Goal: Transaction & Acquisition: Purchase product/service

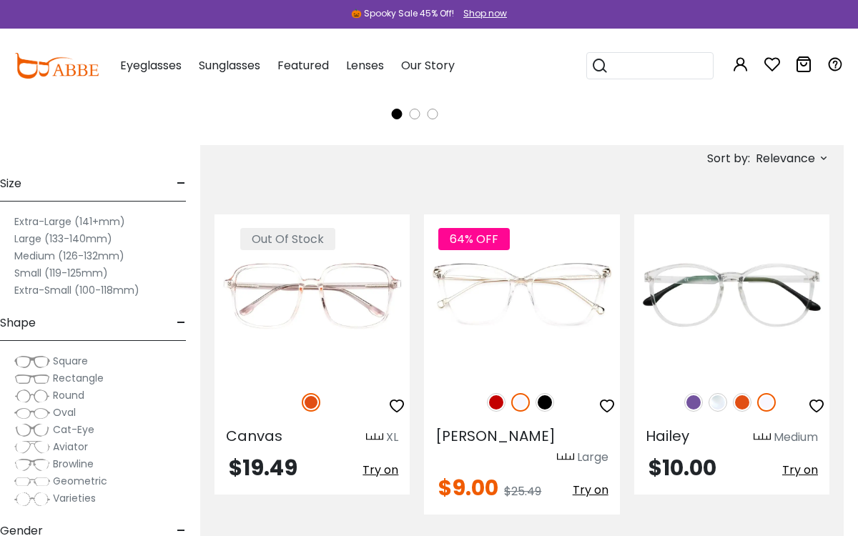
scroll to position [420, 15]
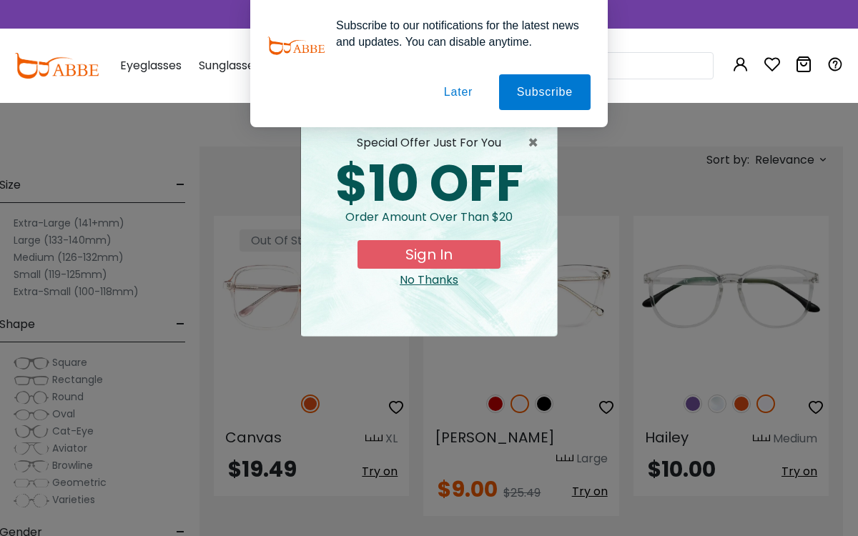
click at [449, 109] on button "Later" at bounding box center [458, 92] width 64 height 36
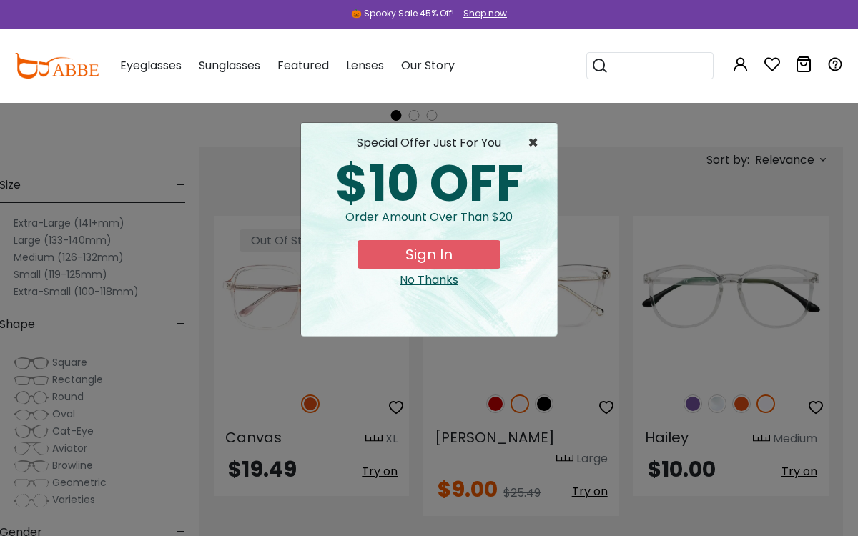
click at [536, 146] on span "×" at bounding box center [536, 142] width 18 height 17
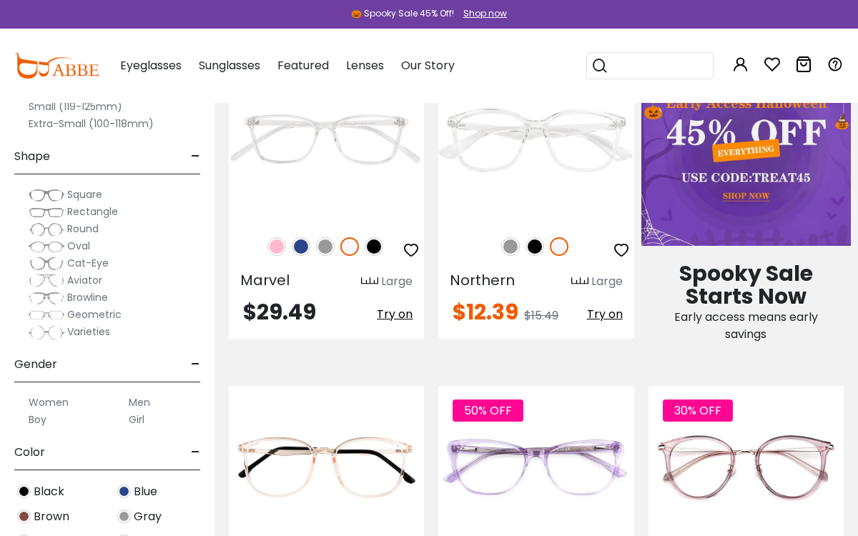
scroll to position [920, 0]
click at [277, 238] on img at bounding box center [276, 247] width 19 height 19
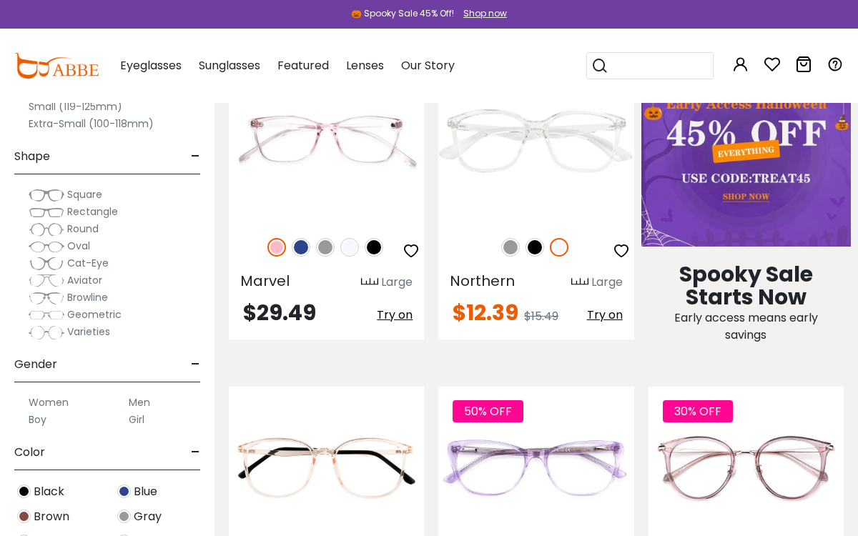
click at [0, 0] on img at bounding box center [0, 0] width 0 height 0
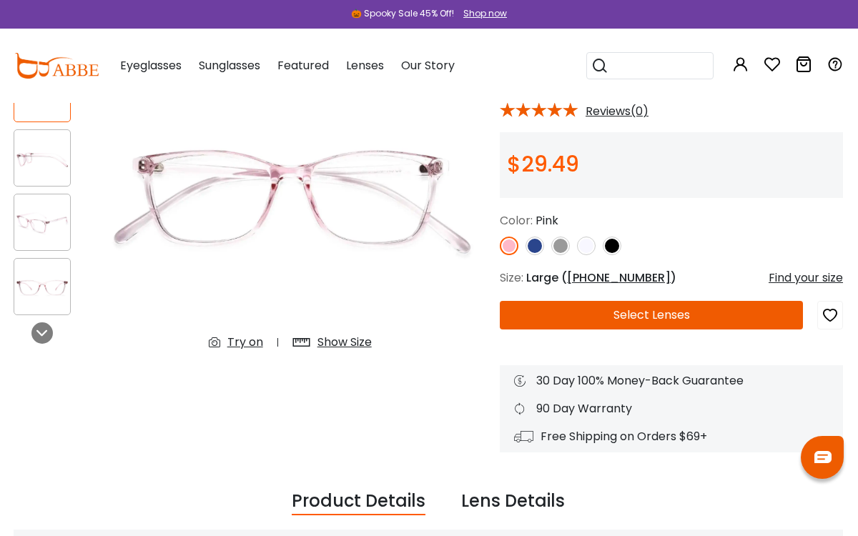
scroll to position [154, 1]
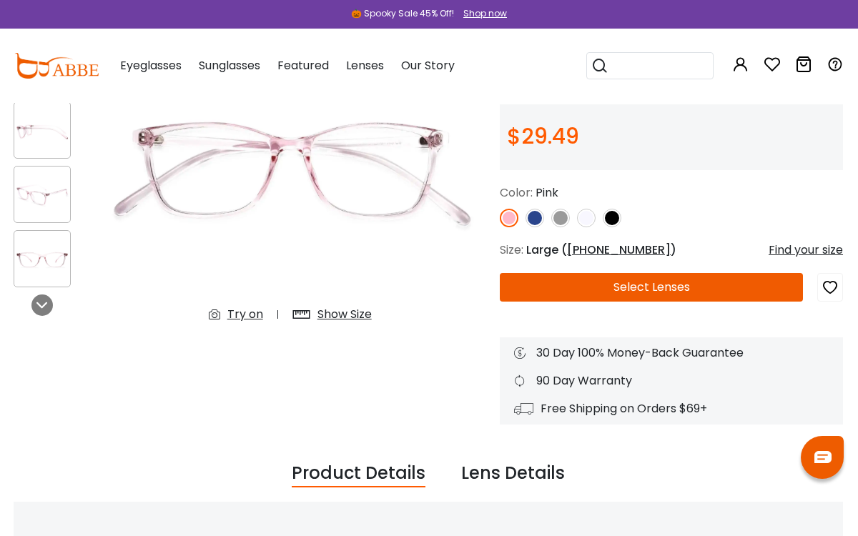
click at [789, 283] on button "Select Lenses" at bounding box center [651, 287] width 303 height 29
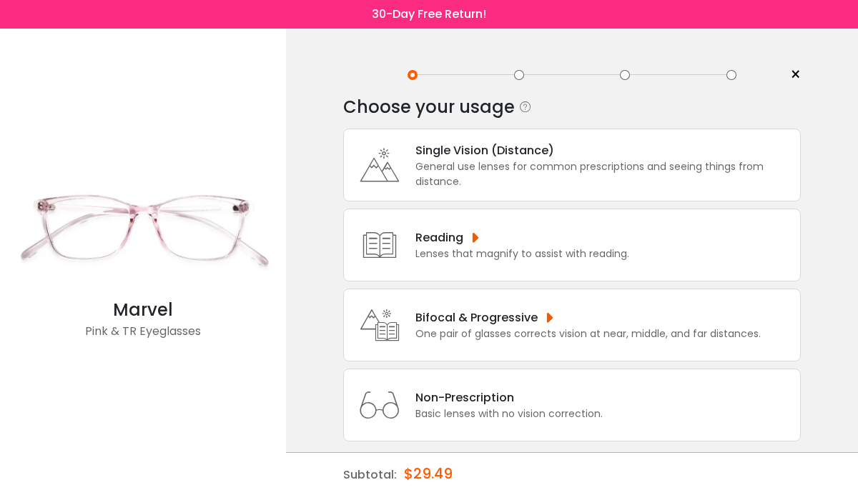
click at [637, 41] on div "< × Choose your usage Single Vision (Distance) This lens helps you see details …" at bounding box center [572, 271] width 572 height 485
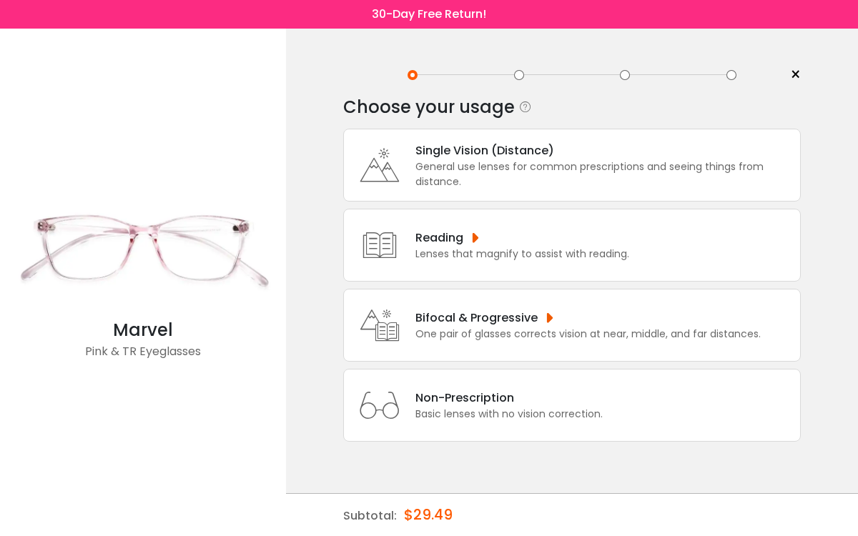
scroll to position [25, 0]
click at [595, 309] on div "Bifocal & Progressive" at bounding box center [587, 318] width 345 height 18
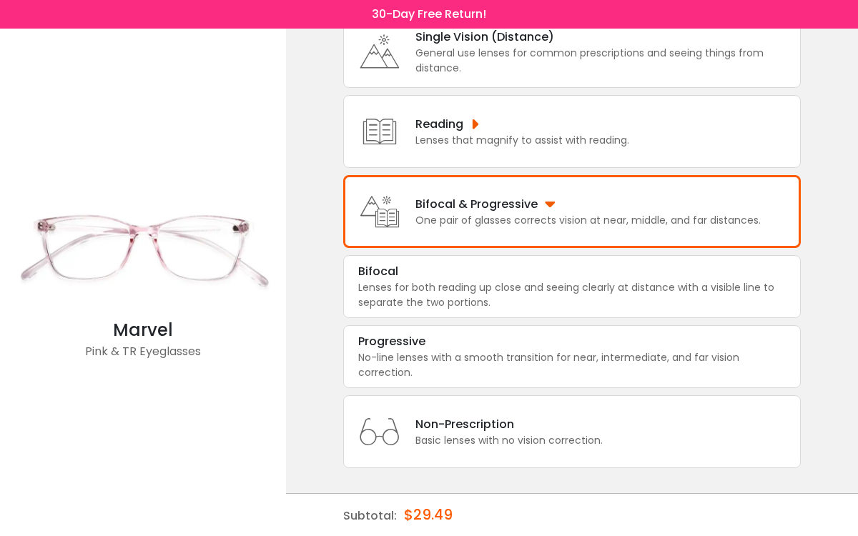
click at [581, 195] on div "Bifocal & Progressive" at bounding box center [587, 204] width 345 height 18
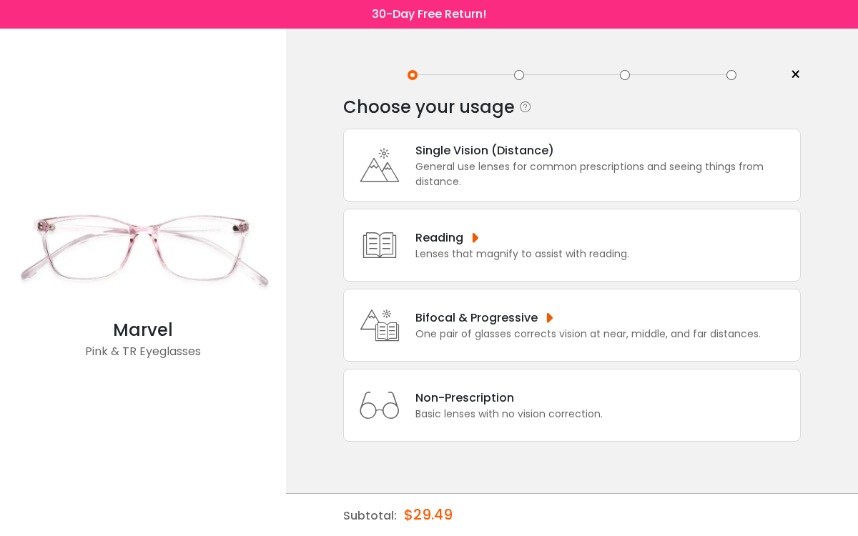
click at [579, 229] on div "Reading" at bounding box center [522, 238] width 214 height 18
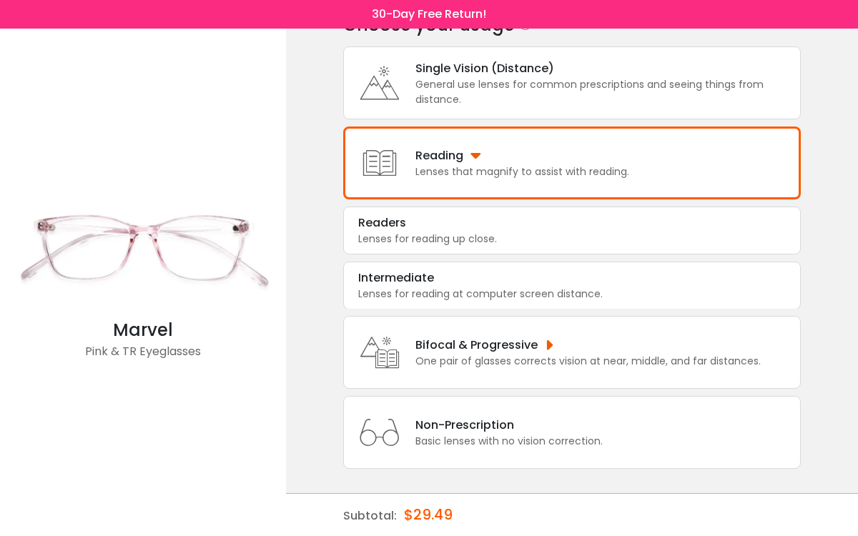
scroll to position [84, 0]
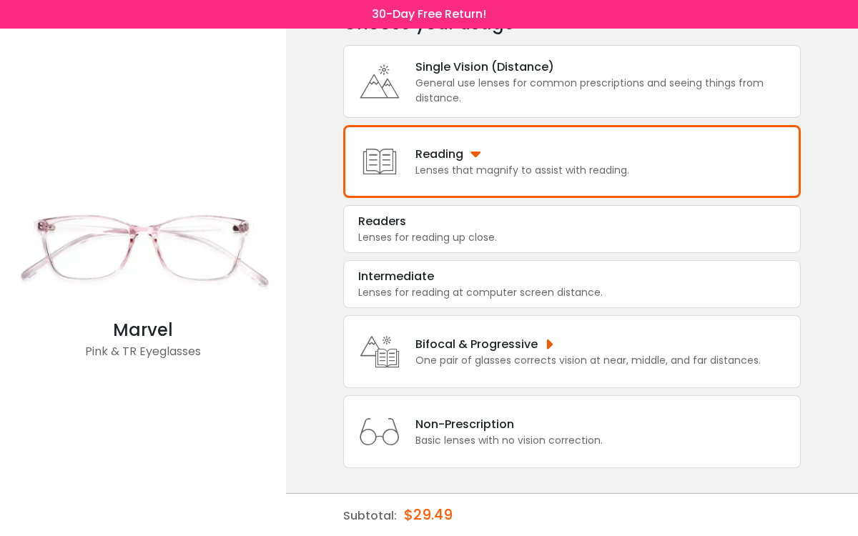
click at [615, 163] on div "Lenses that magnify to assist with reading." at bounding box center [522, 170] width 214 height 15
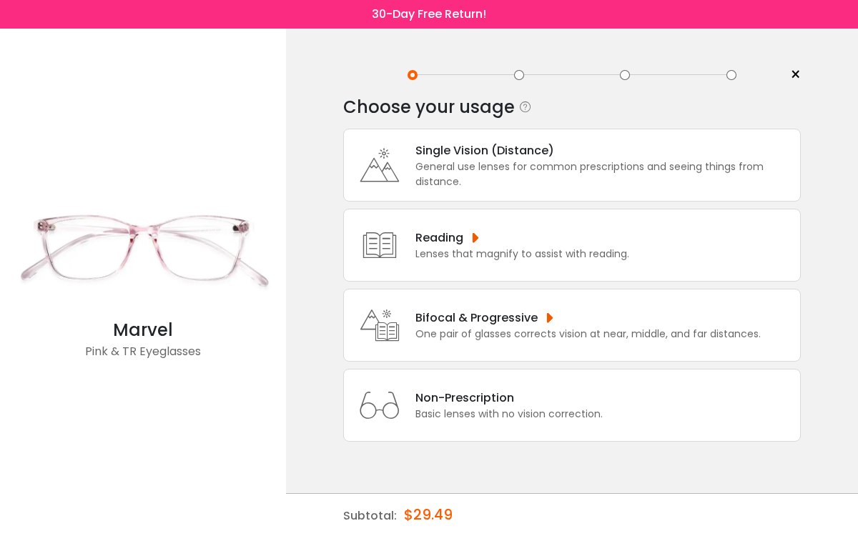
scroll to position [25, 0]
click at [606, 161] on div "General use lenses for common prescriptions and seeing things from distance." at bounding box center [603, 174] width 377 height 30
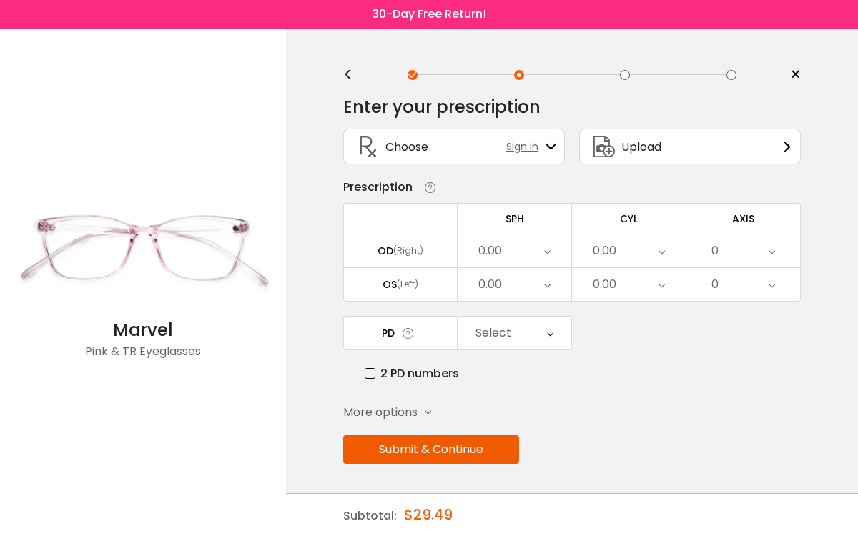
click at [572, 151] on div "Choose Sign In" at bounding box center [454, 149] width 236 height 57
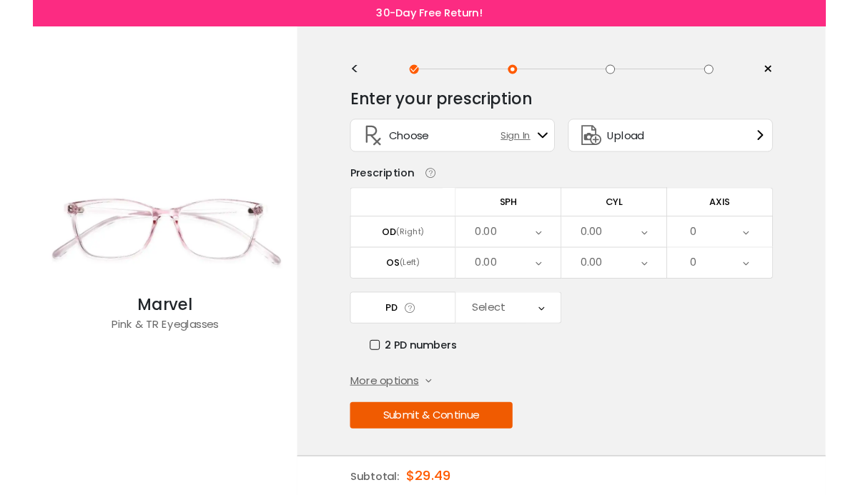
scroll to position [0, 0]
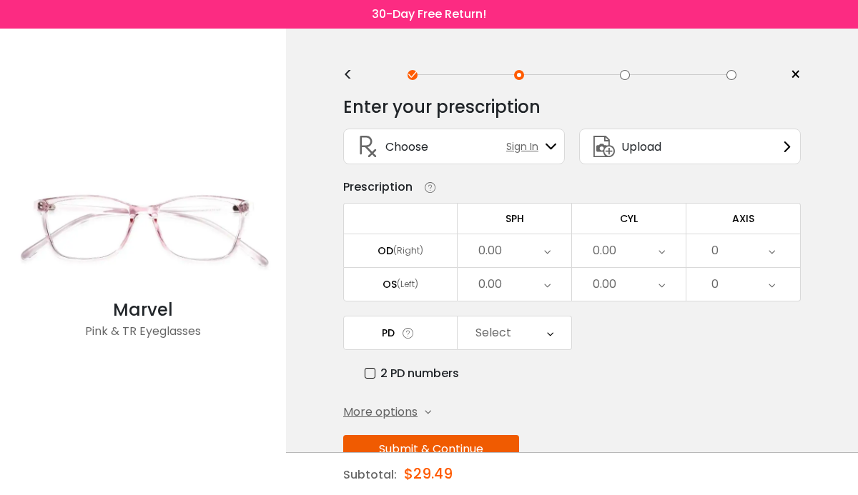
click at [349, 86] on div "Enter your prescription SPH (Sphere) Lens strength needed to correct your visio…" at bounding box center [571, 311] width 457 height 450
click at [351, 86] on div "Enter your prescription SPH (Sphere) Lens strength needed to correct your visio…" at bounding box center [571, 311] width 457 height 450
click at [345, 95] on div "Enter your prescription" at bounding box center [441, 107] width 197 height 29
click at [354, 101] on div "Enter your prescription" at bounding box center [441, 107] width 197 height 29
click at [356, 91] on div "Enter your prescription SPH (Sphere) Lens strength needed to correct your visio…" at bounding box center [571, 311] width 457 height 450
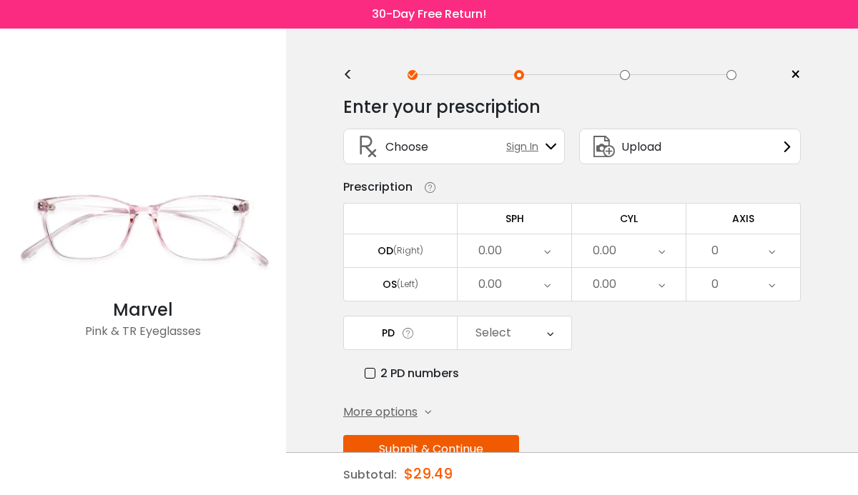
click at [352, 89] on div "Enter your prescription SPH (Sphere) Lens strength needed to correct your visio…" at bounding box center [571, 311] width 457 height 450
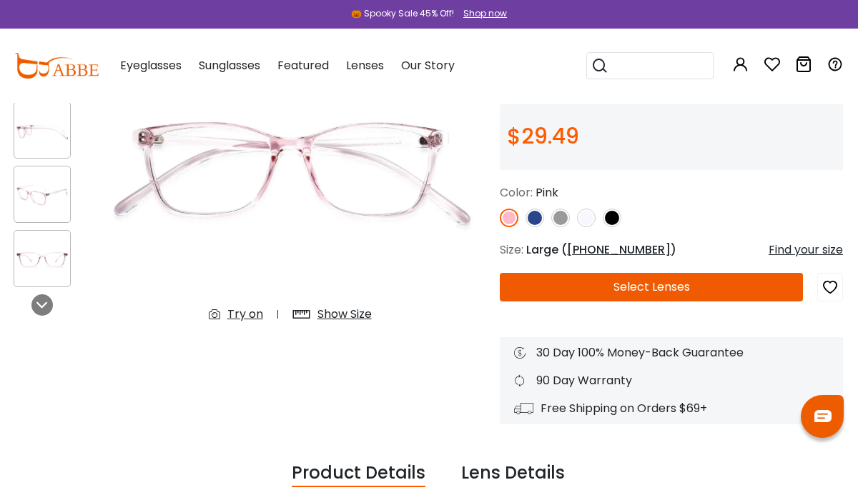
click at [634, 282] on button "Select Lenses" at bounding box center [651, 287] width 303 height 29
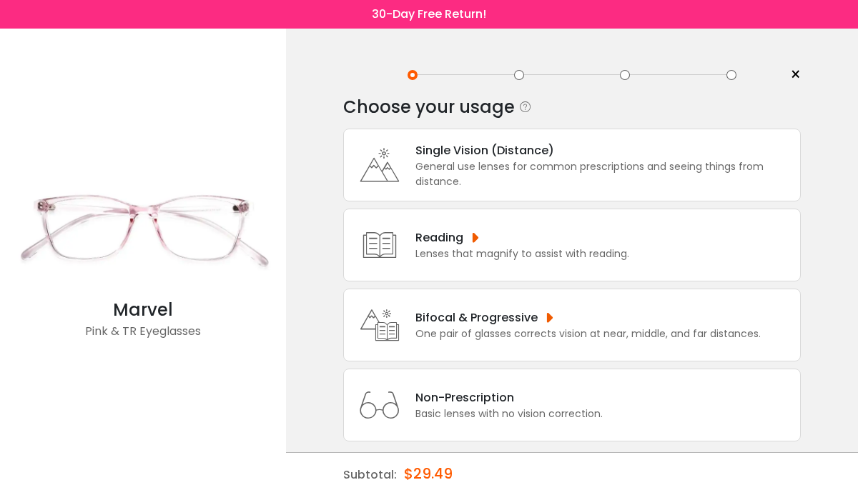
click at [671, 159] on div "General use lenses for common prescriptions and seeing things from distance." at bounding box center [603, 174] width 377 height 30
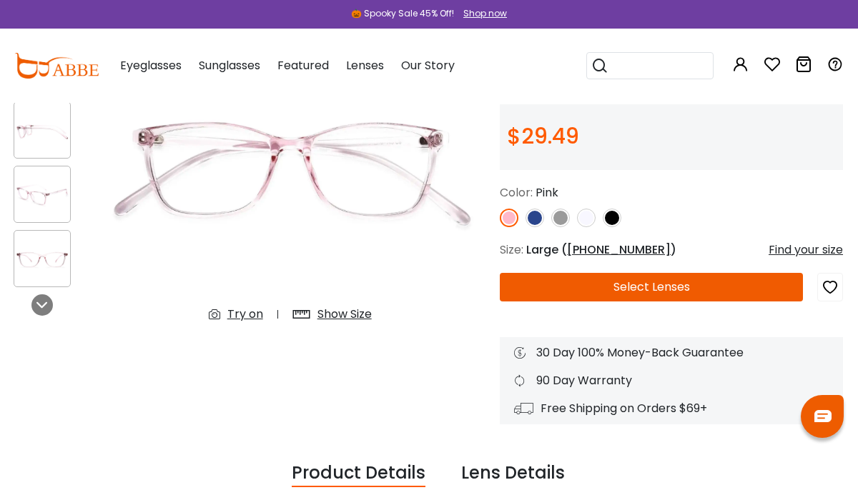
click at [817, 261] on div "Marvel Pink Cat & Pink Eyeglasses * Reviews(0) $29.49 Pink" at bounding box center [671, 217] width 343 height 416
click at [803, 258] on div "Find your size" at bounding box center [805, 250] width 74 height 17
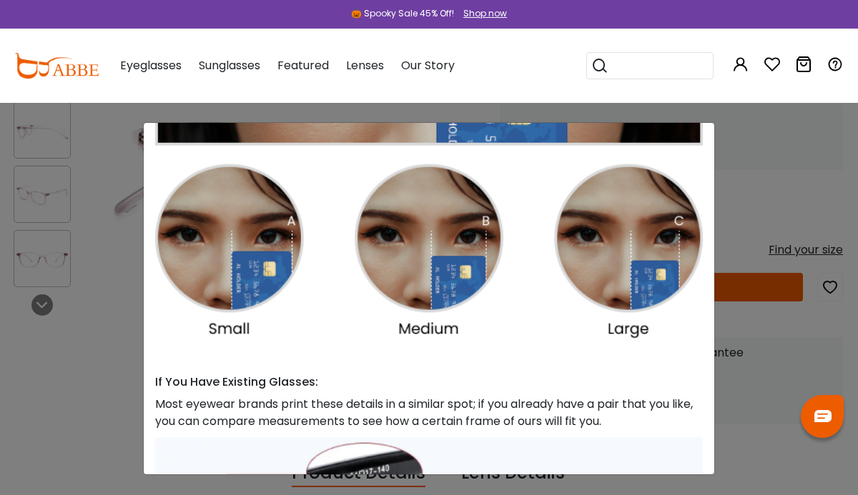
scroll to position [308, 0]
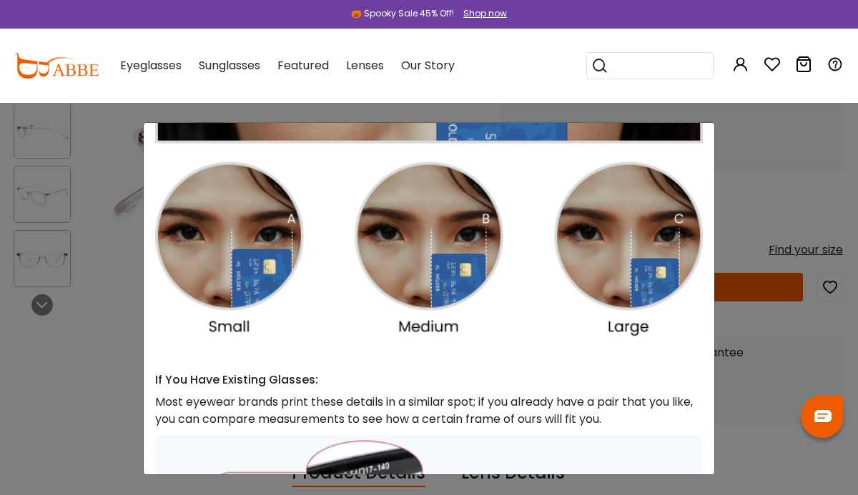
click at [472, 254] on img at bounding box center [428, 147] width 547 height 379
click at [457, 292] on img at bounding box center [428, 147] width 547 height 379
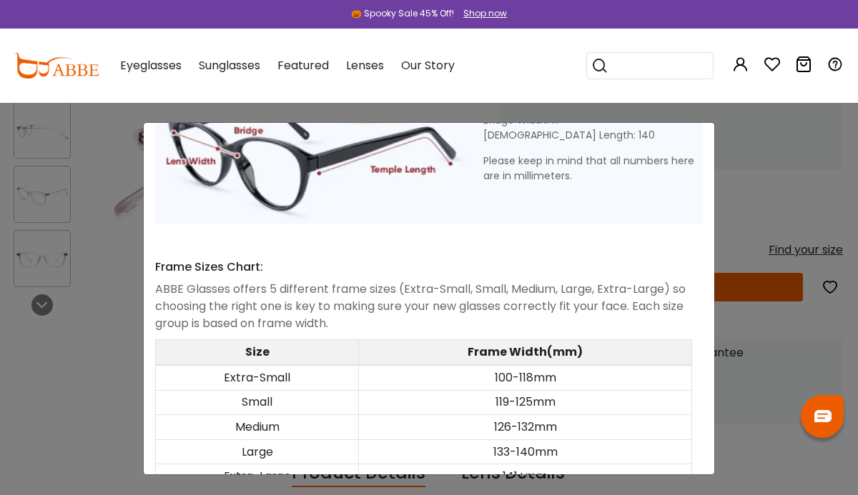
scroll to position [723, 0]
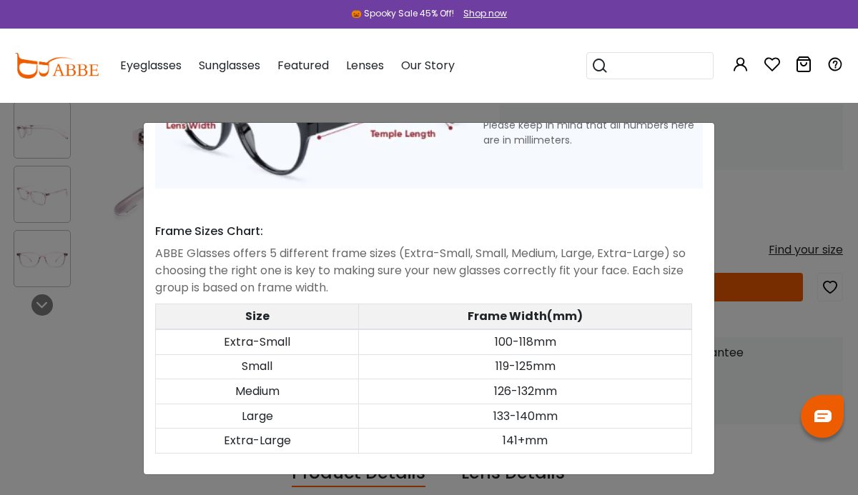
click at [605, 371] on td "119-125mm" at bounding box center [525, 366] width 333 height 25
click at [607, 344] on td "100-118mm" at bounding box center [525, 341] width 333 height 25
click at [776, 372] on div "Size Guide × A Skill For Finding Suitable Glasses Size: Use a Credit Card Place…" at bounding box center [429, 247] width 858 height 495
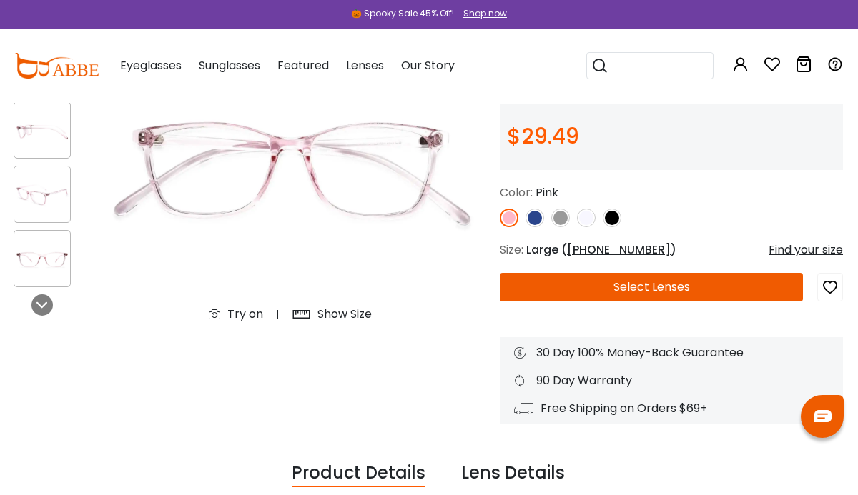
click at [349, 314] on div "Show Size" at bounding box center [344, 314] width 54 height 17
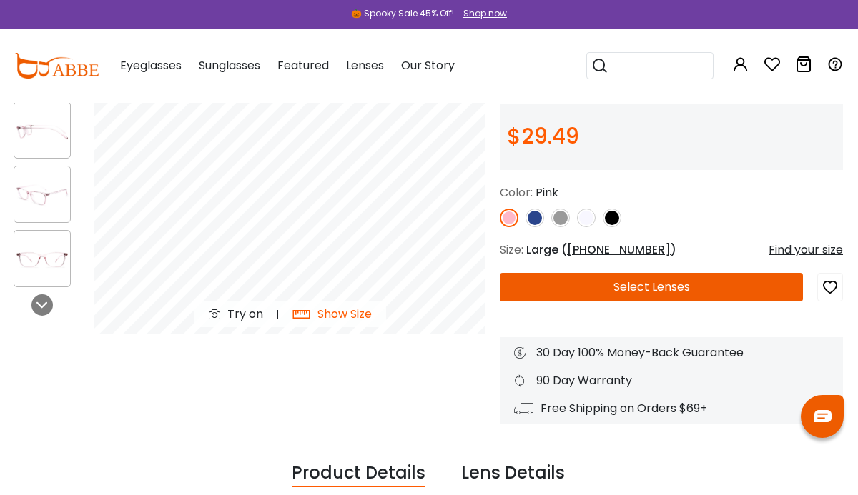
click at [231, 320] on div "Try on" at bounding box center [245, 314] width 36 height 17
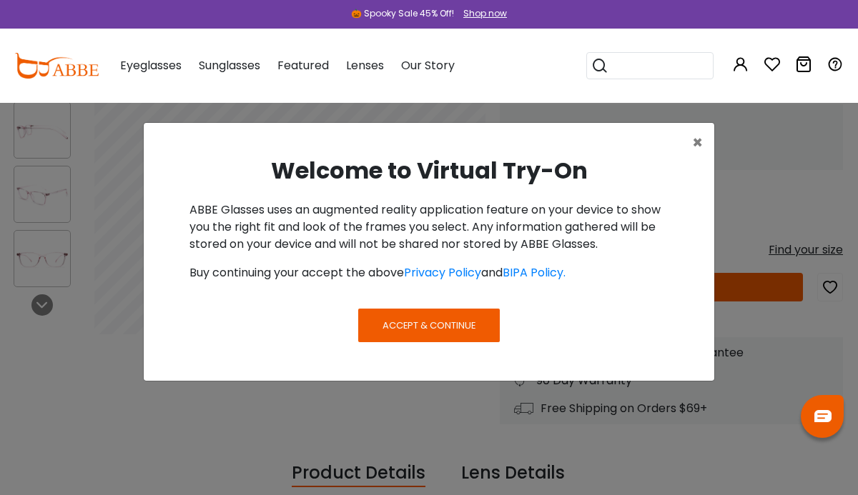
click at [449, 314] on button "Accept & Continue" at bounding box center [429, 325] width 142 height 33
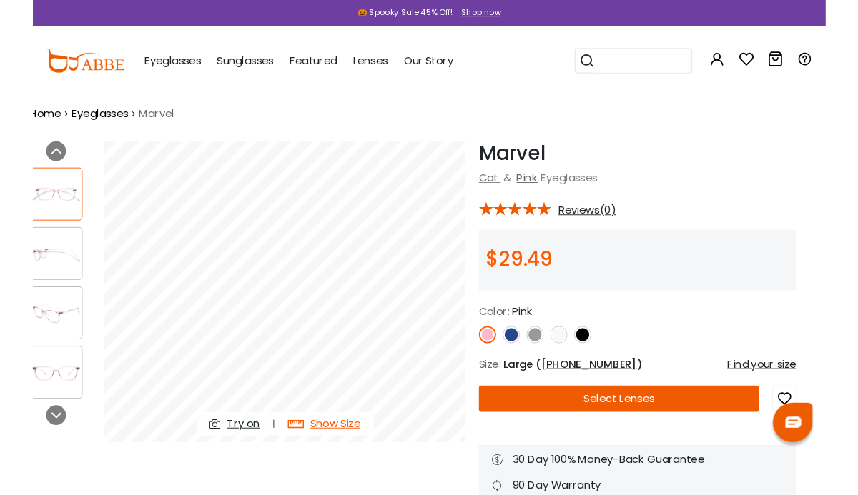
scroll to position [0, 18]
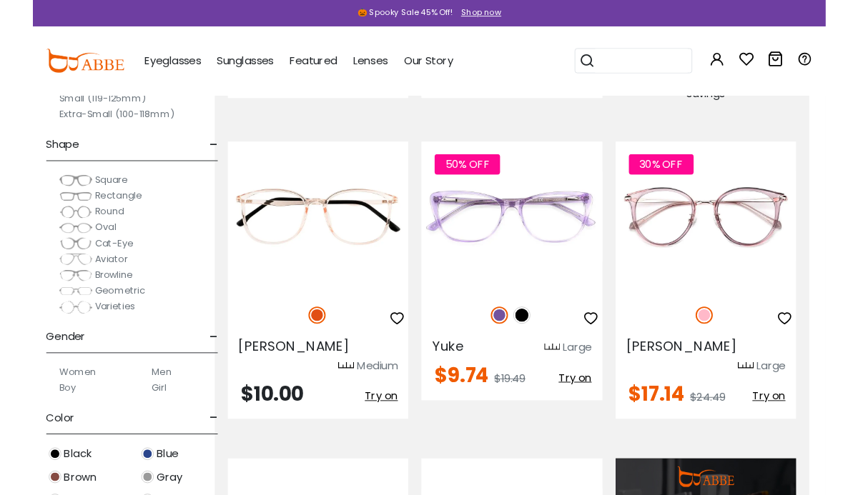
scroll to position [1079, 18]
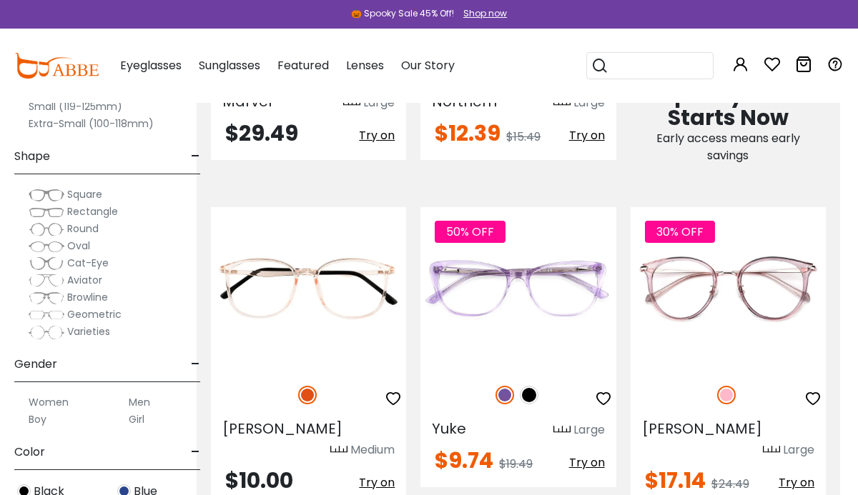
click at [613, 69] on input "search" at bounding box center [658, 66] width 100 height 26
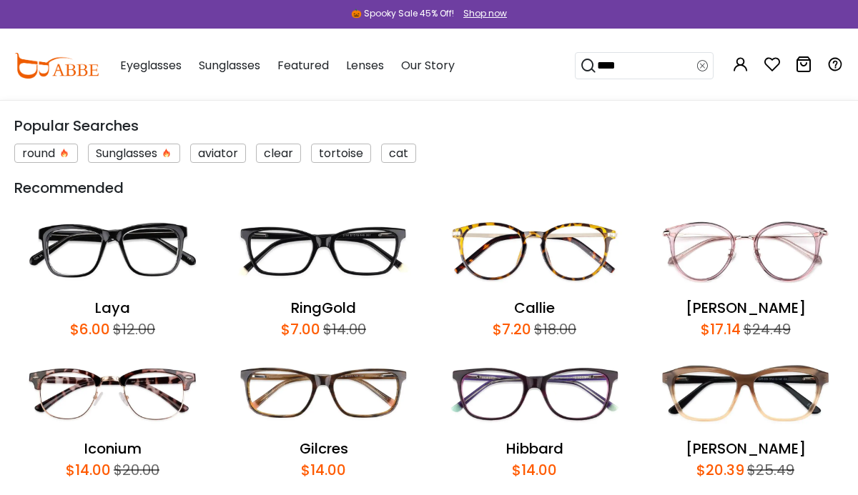
type input "****"
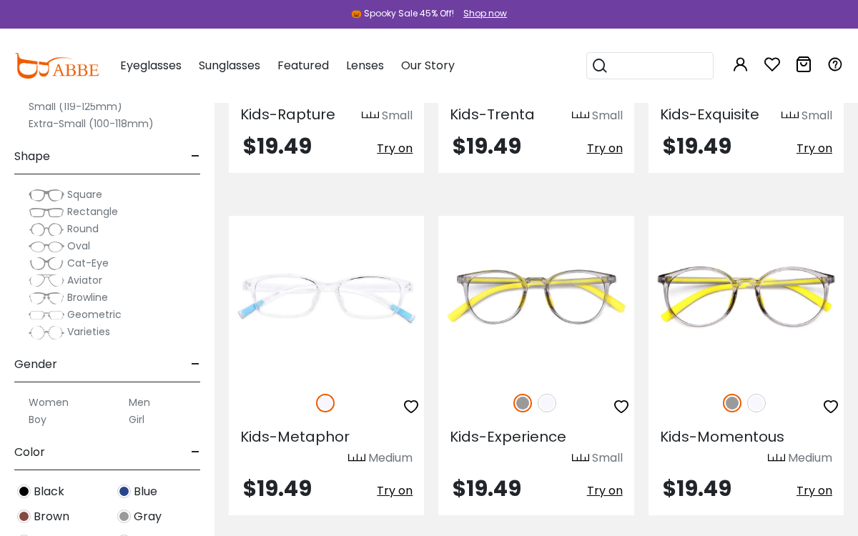
scroll to position [3896, 0]
click at [0, 0] on img at bounding box center [0, 0] width 0 height 0
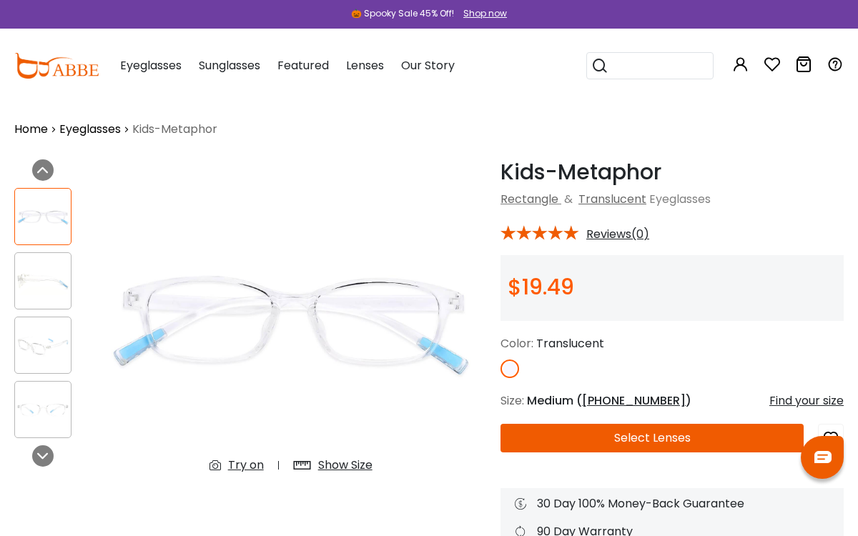
scroll to position [9, 0]
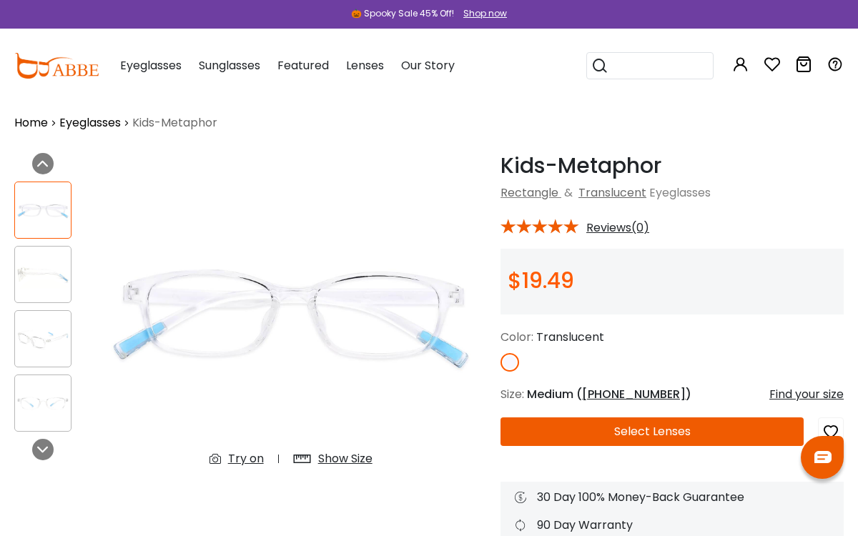
click at [773, 436] on button "Select Lenses" at bounding box center [651, 431] width 303 height 29
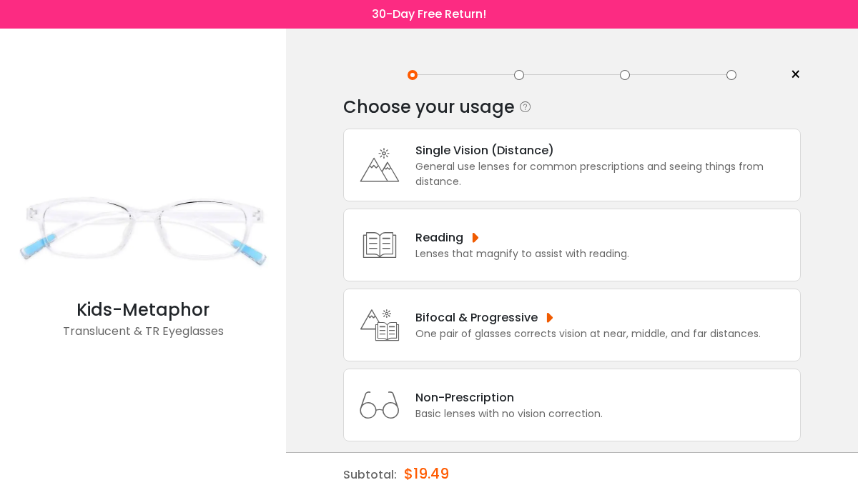
click at [493, 320] on div "Bifocal & Progressive" at bounding box center [587, 318] width 345 height 18
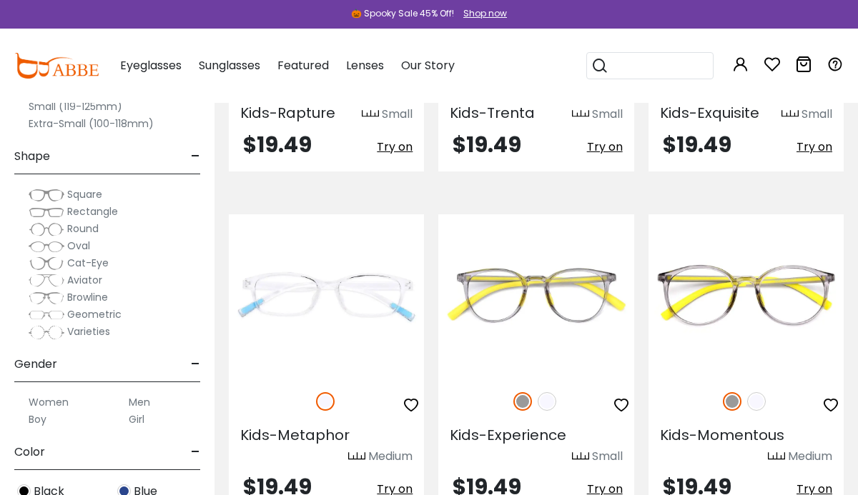
scroll to position [3896, 0]
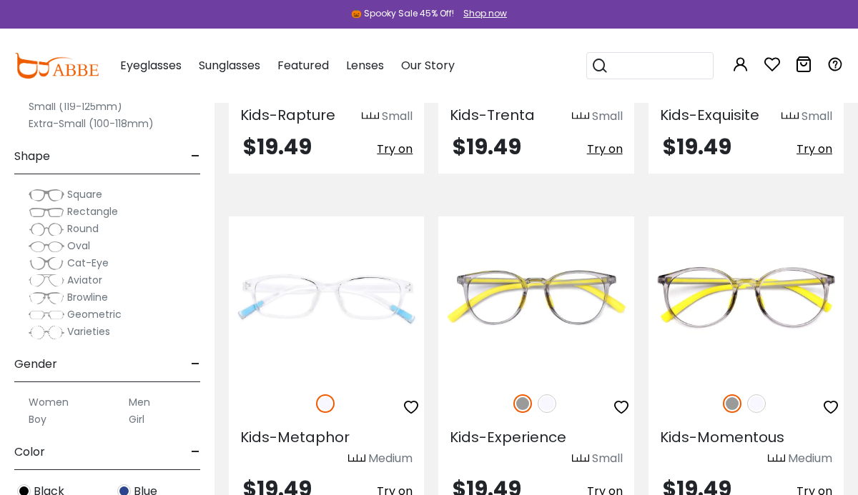
click at [141, 418] on label "Girl" at bounding box center [137, 419] width 16 height 17
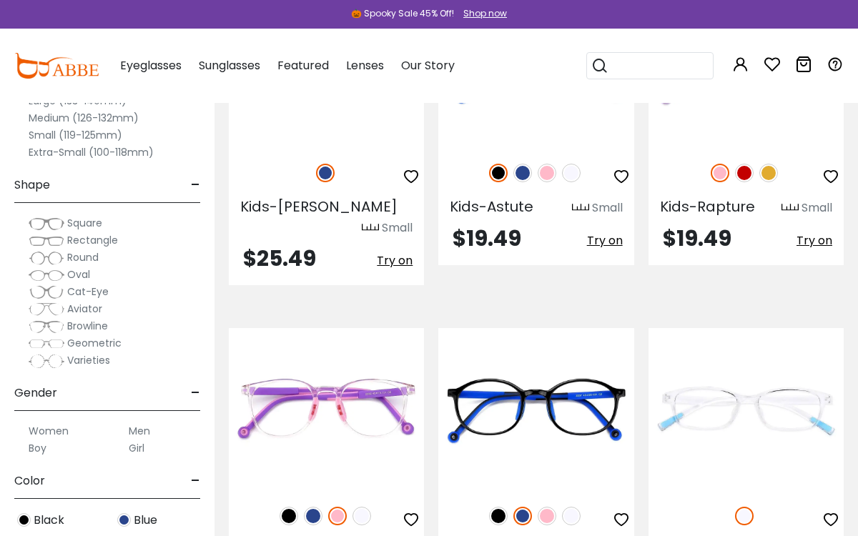
scroll to position [3142, 1]
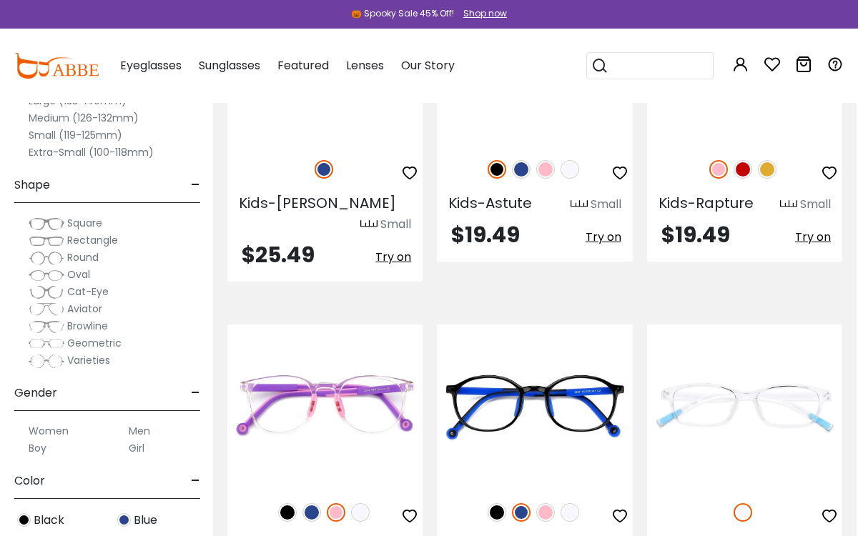
click at [0, 0] on img at bounding box center [0, 0] width 0 height 0
